Goal: Find specific page/section: Find specific page/section

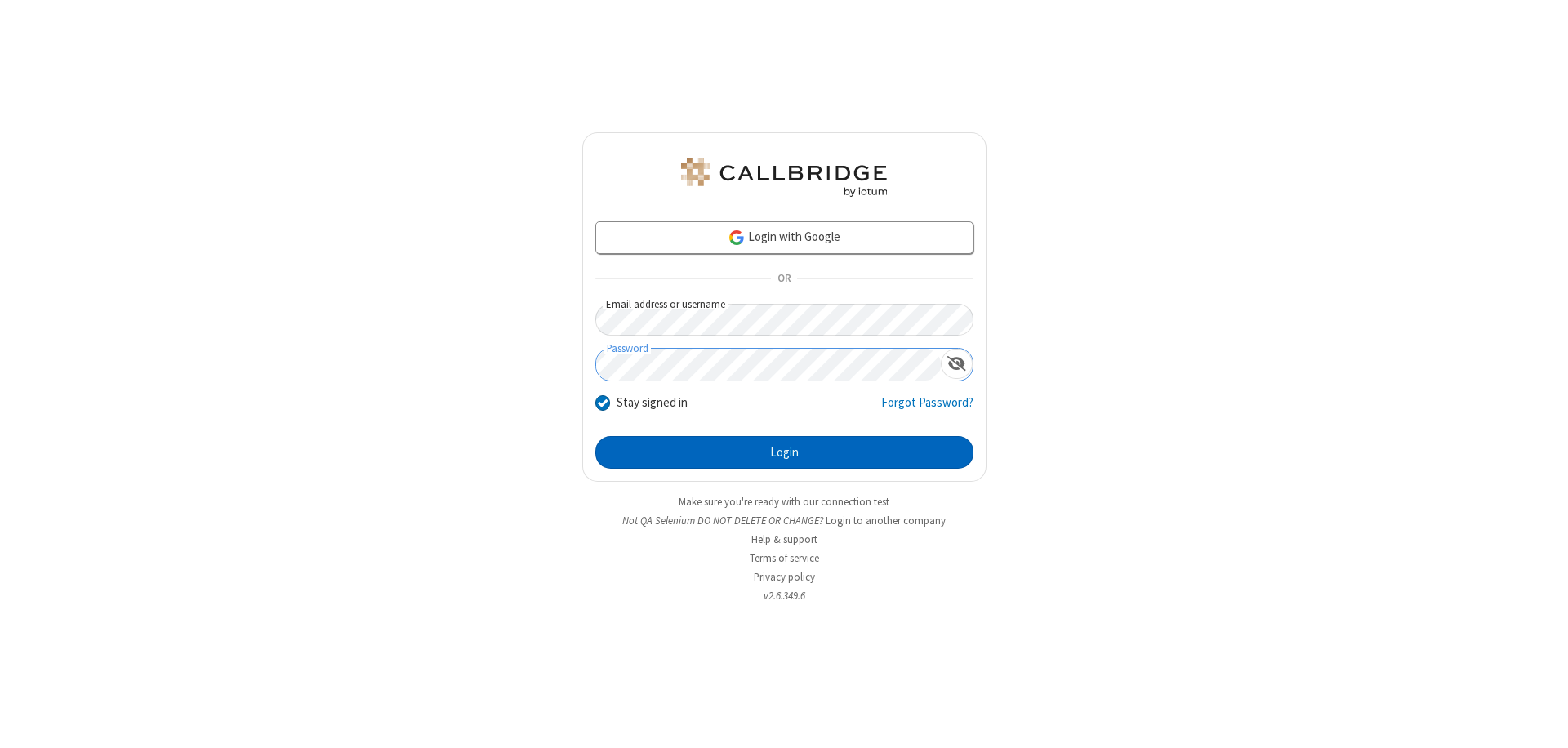
click at [784, 453] on button "Login" at bounding box center [784, 453] width 378 height 33
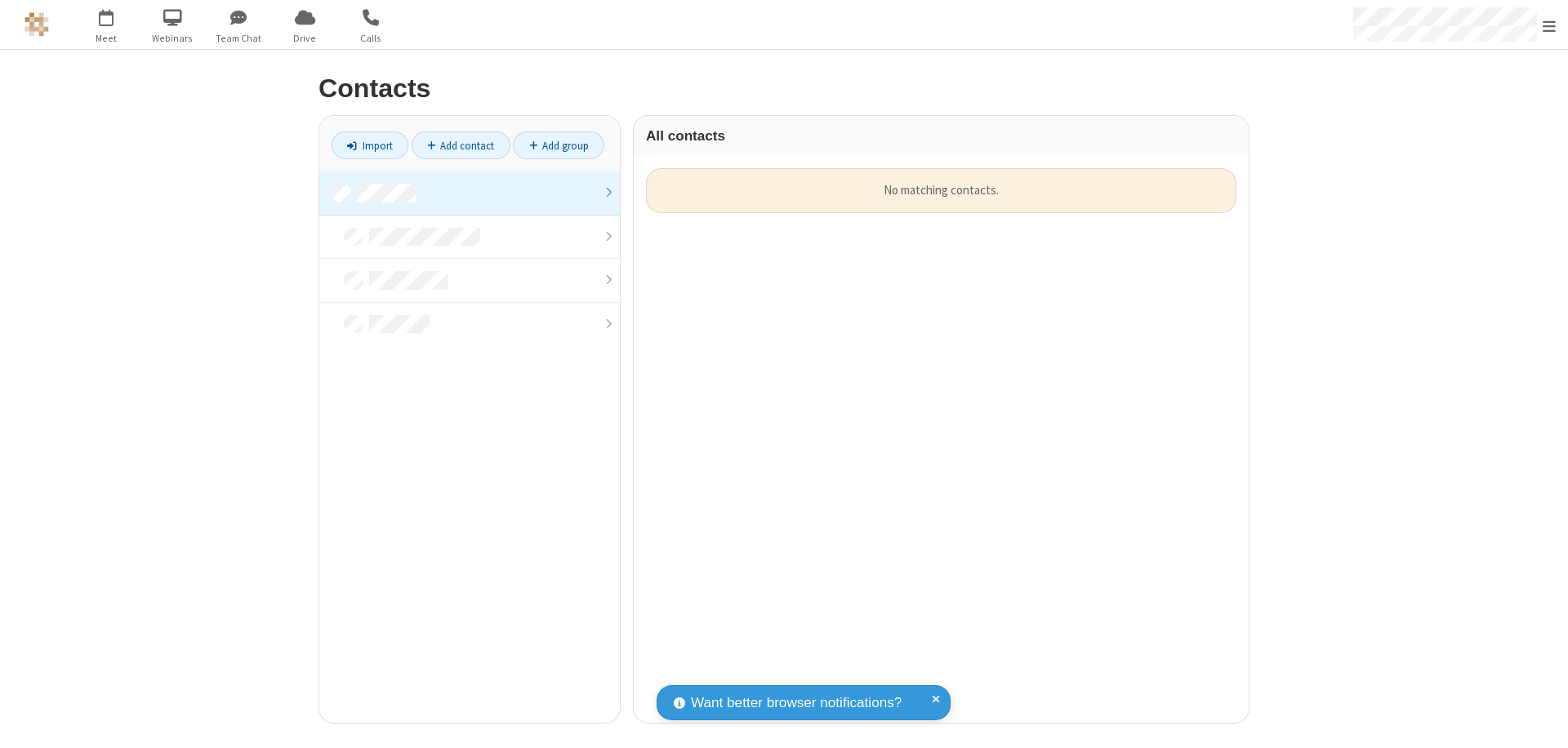
click at [469, 192] on link at bounding box center [469, 193] width 300 height 44
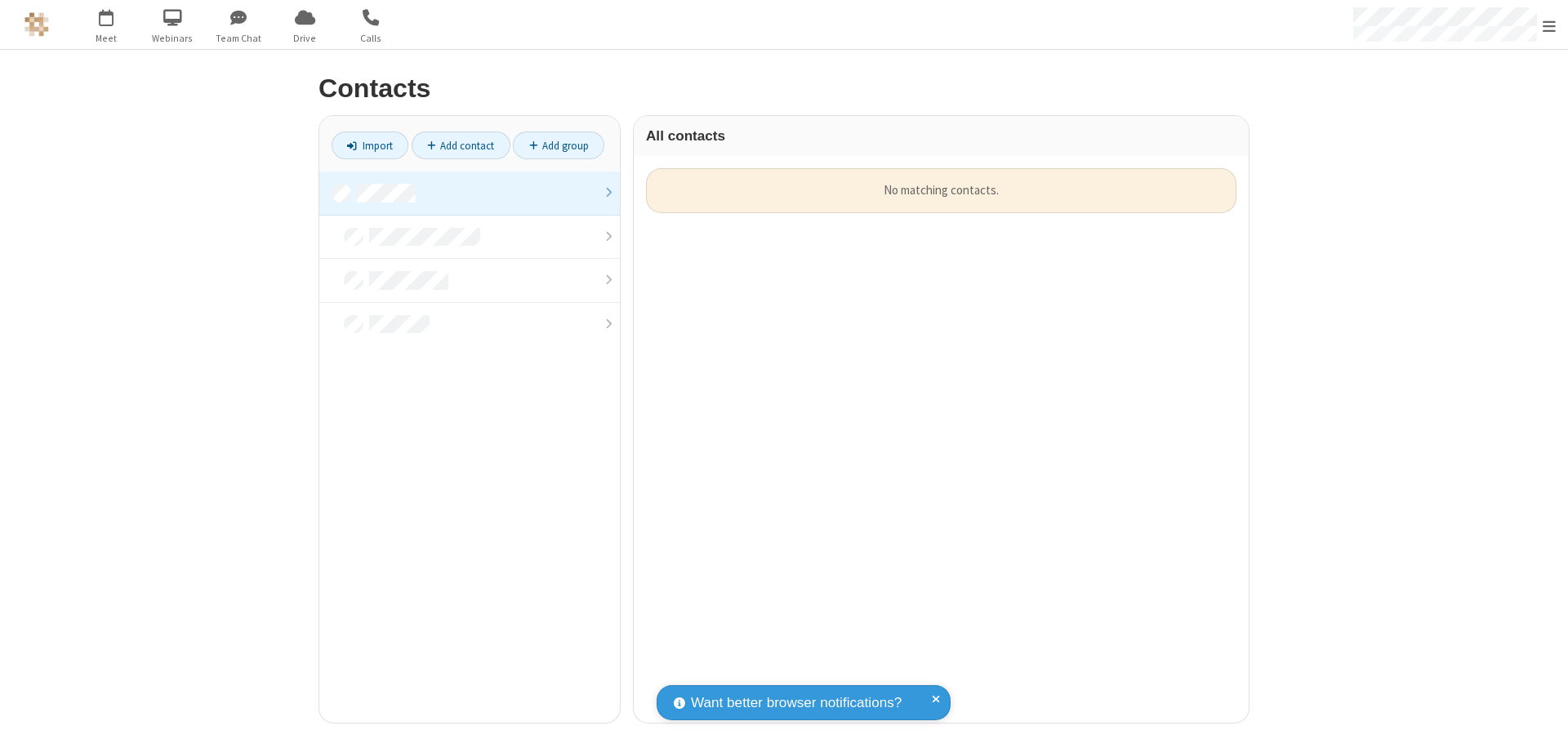
scroll to position [555, 602]
